Goal: Task Accomplishment & Management: Complete application form

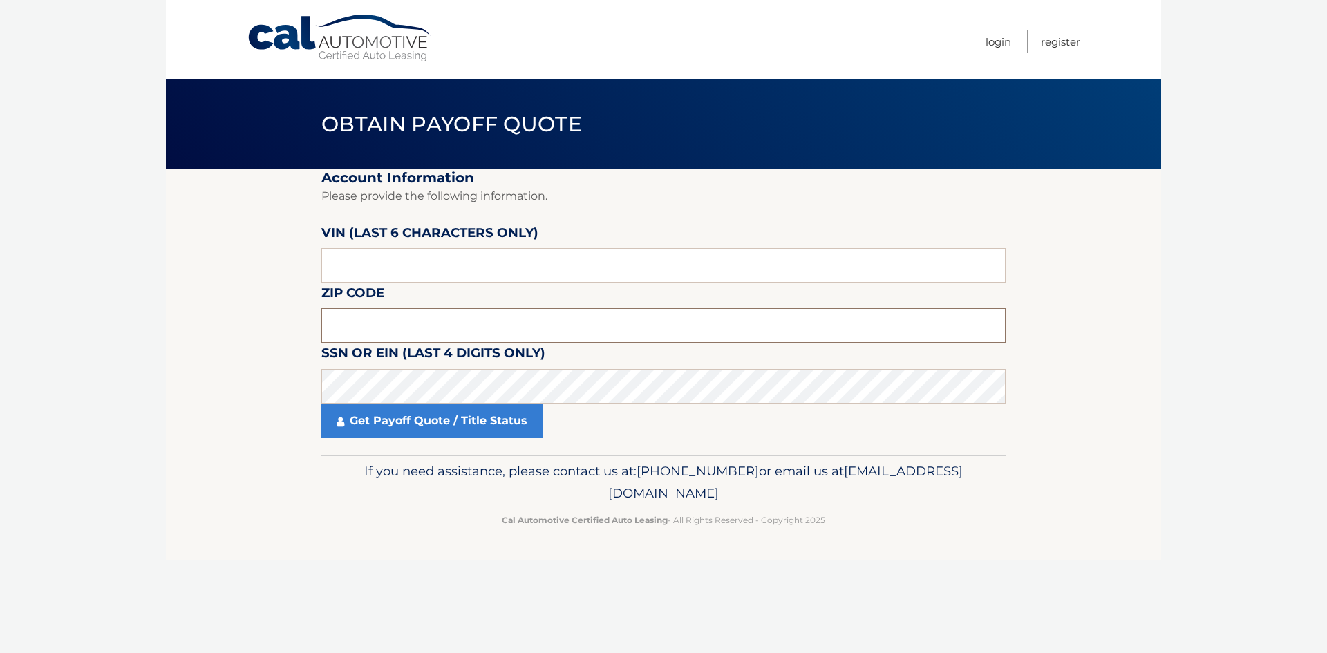
click at [377, 323] on input "text" at bounding box center [663, 325] width 684 height 35
click at [362, 337] on input "text" at bounding box center [663, 325] width 684 height 35
type input "08831"
click at [373, 269] on input "text" at bounding box center [663, 265] width 684 height 35
click at [380, 271] on input "text" at bounding box center [663, 265] width 684 height 35
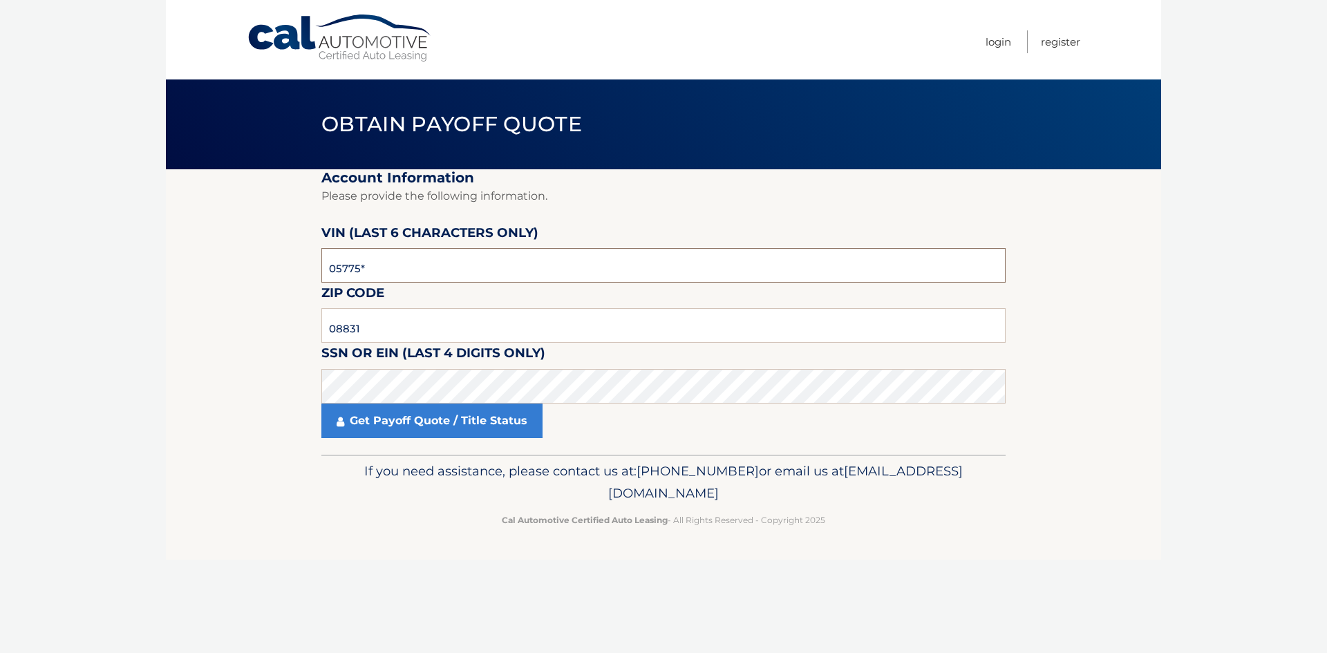
type input "057759"
click at [389, 434] on link "Get Payoff Quote / Title Status" at bounding box center [431, 421] width 221 height 35
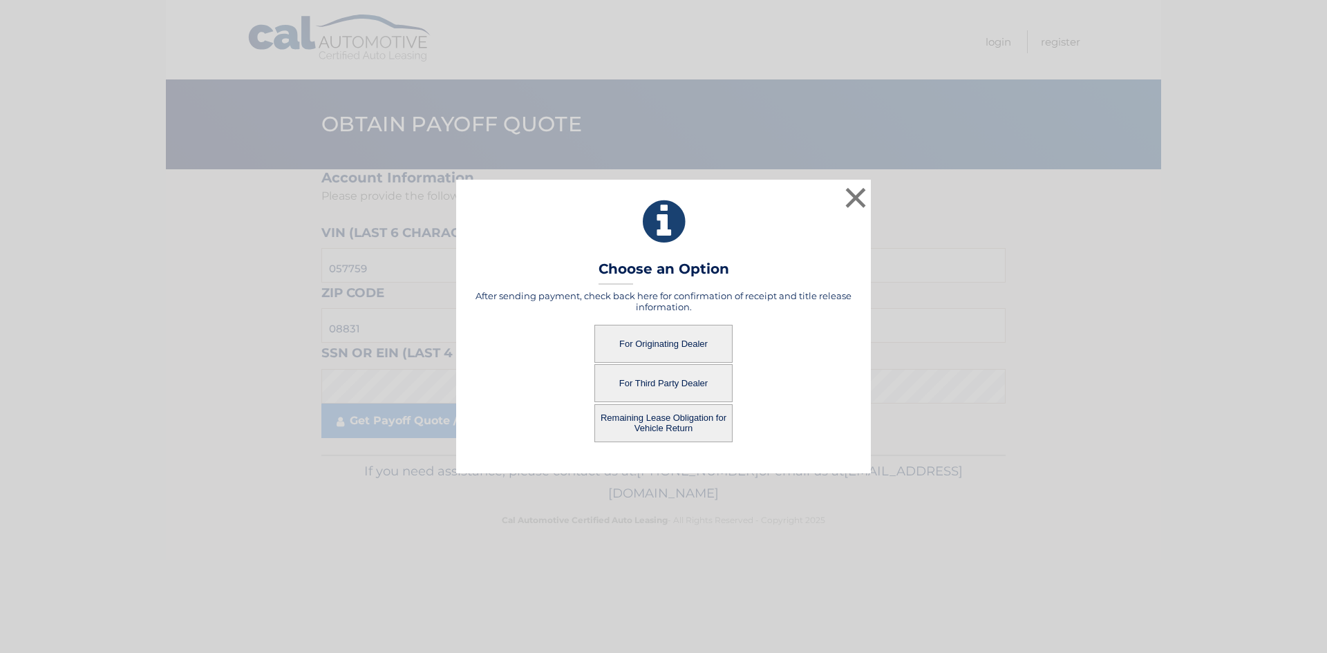
click at [634, 344] on button "For Originating Dealer" at bounding box center [664, 344] width 138 height 38
click at [689, 336] on button "For Originating Dealer" at bounding box center [664, 344] width 138 height 38
